Goal: Navigation & Orientation: Find specific page/section

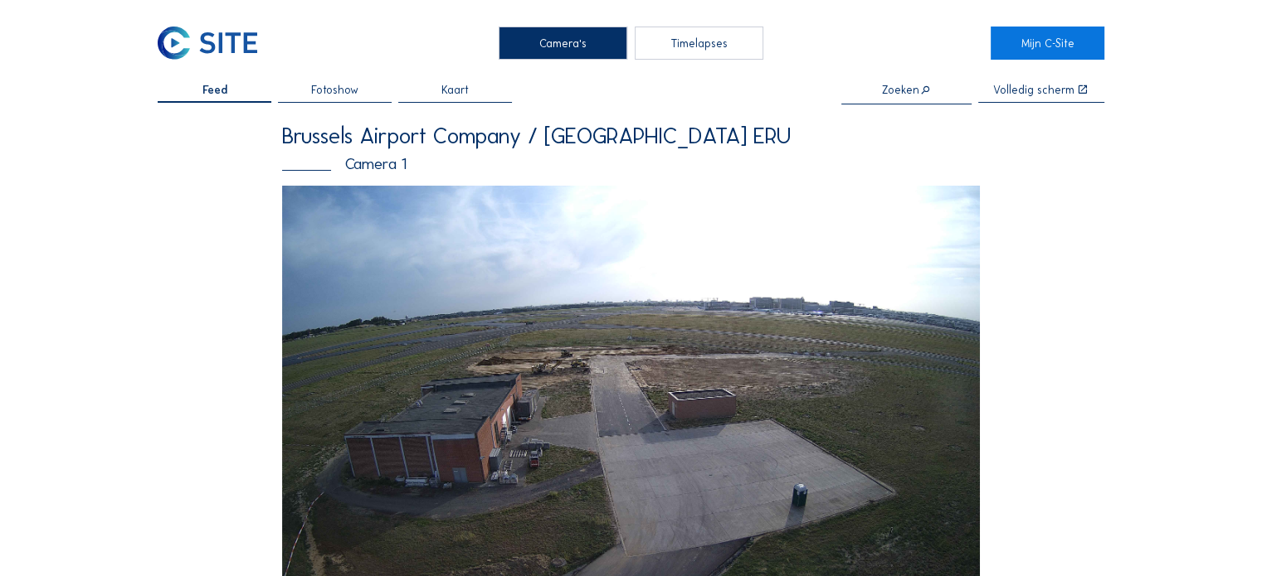
click at [208, 36] on img at bounding box center [207, 43] width 99 height 33
click at [229, 48] on img at bounding box center [207, 43] width 99 height 33
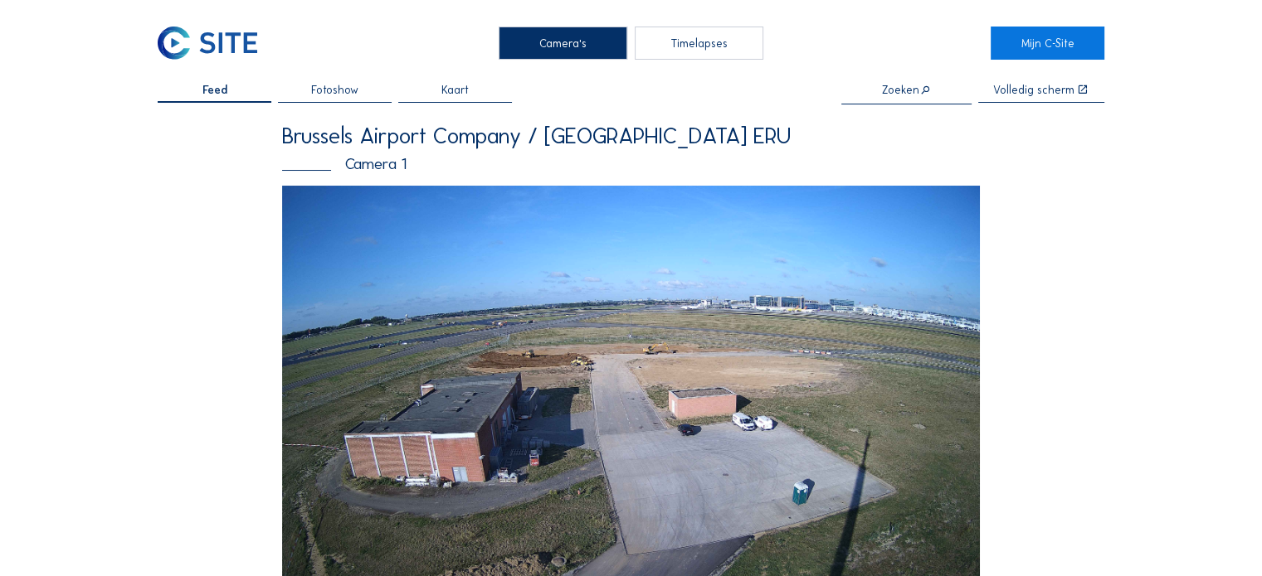
scroll to position [166, 0]
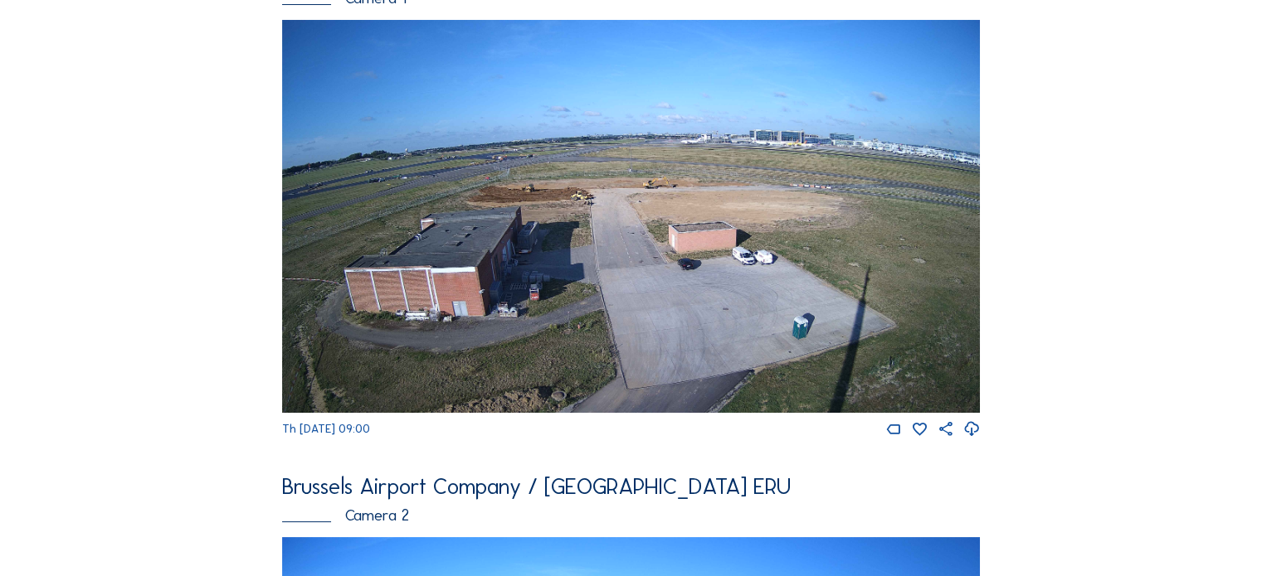
click at [625, 245] on img at bounding box center [631, 216] width 698 height 392
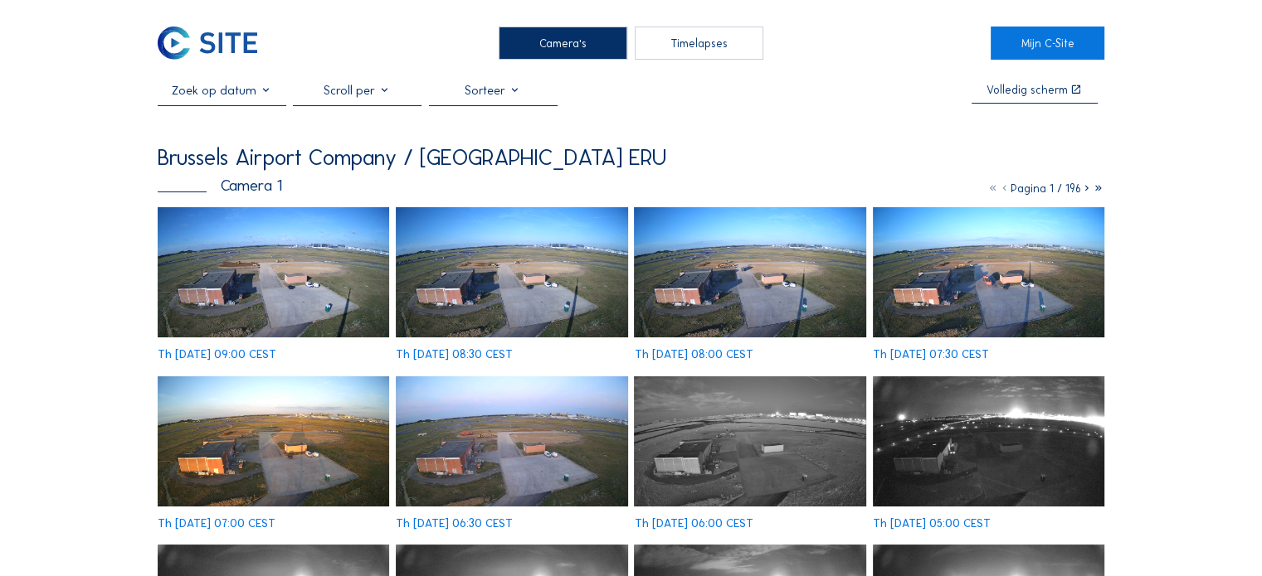
click at [322, 301] on img at bounding box center [273, 272] width 231 height 130
